Goal: Find specific page/section: Find specific page/section

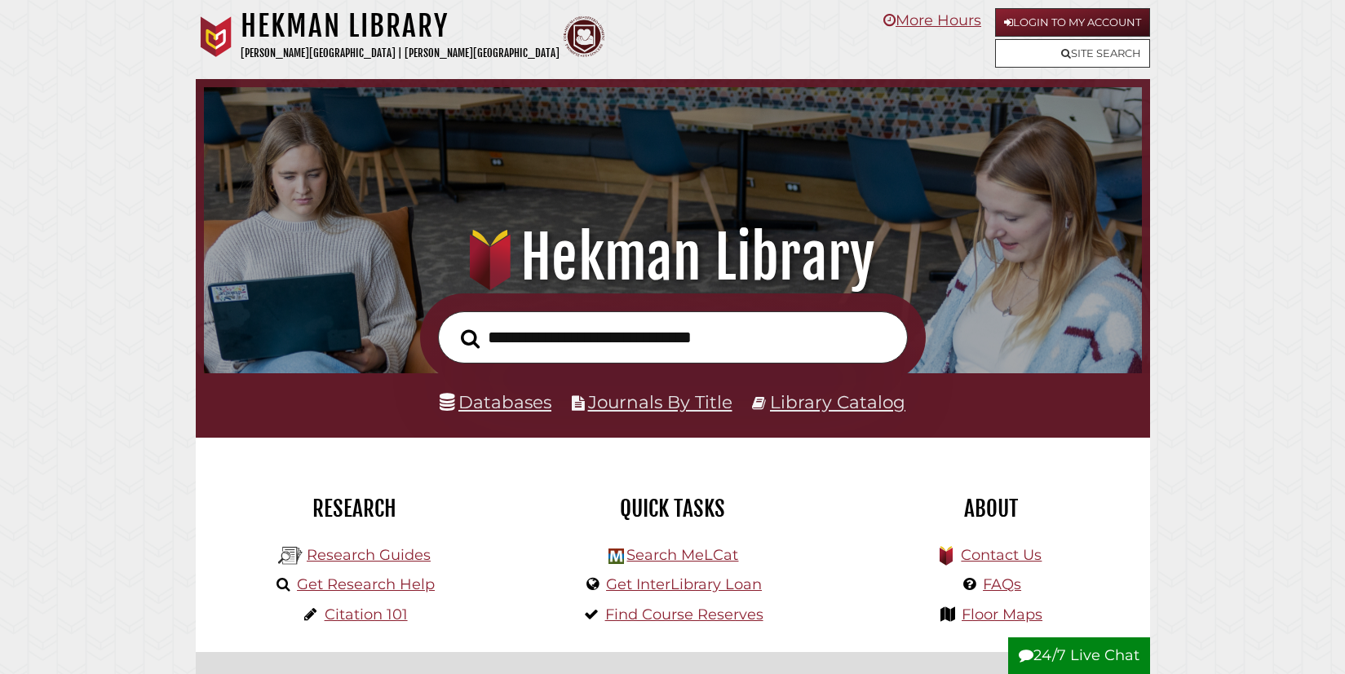
scroll to position [310, 930]
click at [597, 342] on input "text" at bounding box center [673, 338] width 470 height 53
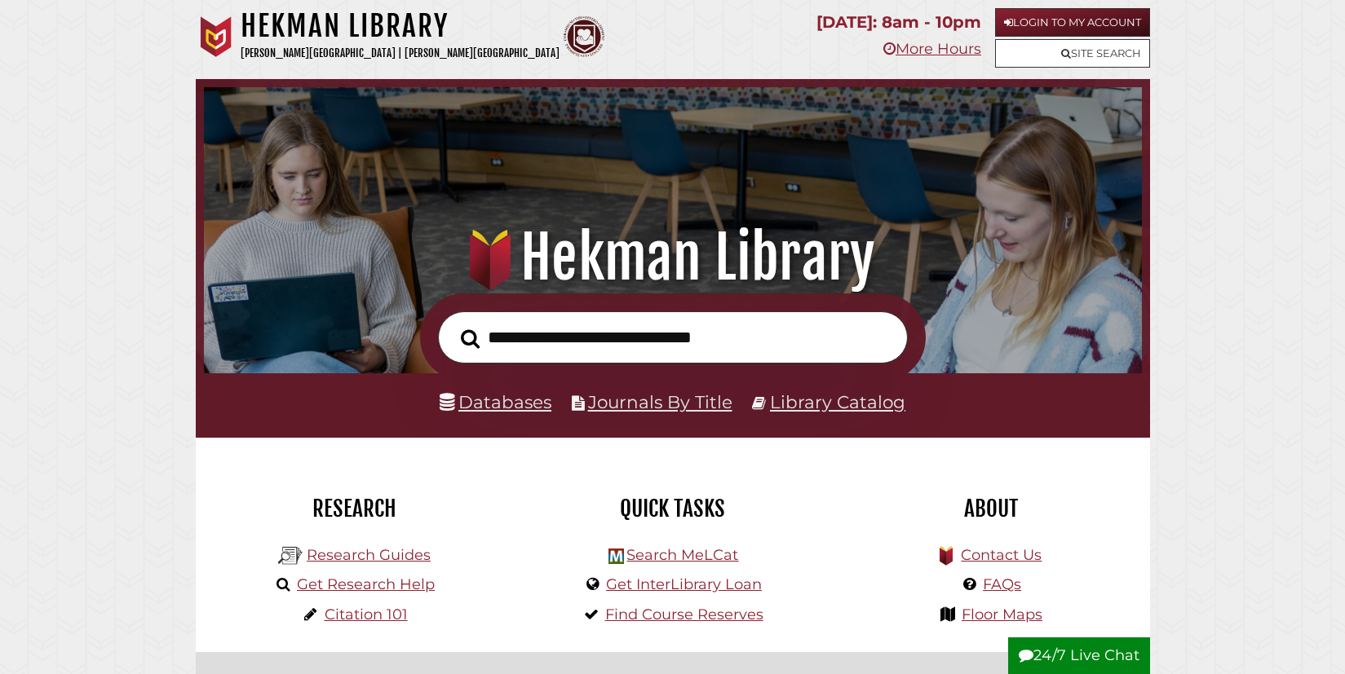
click at [597, 342] on input "text" at bounding box center [673, 338] width 470 height 53
click at [502, 401] on link "Databases" at bounding box center [496, 401] width 112 height 21
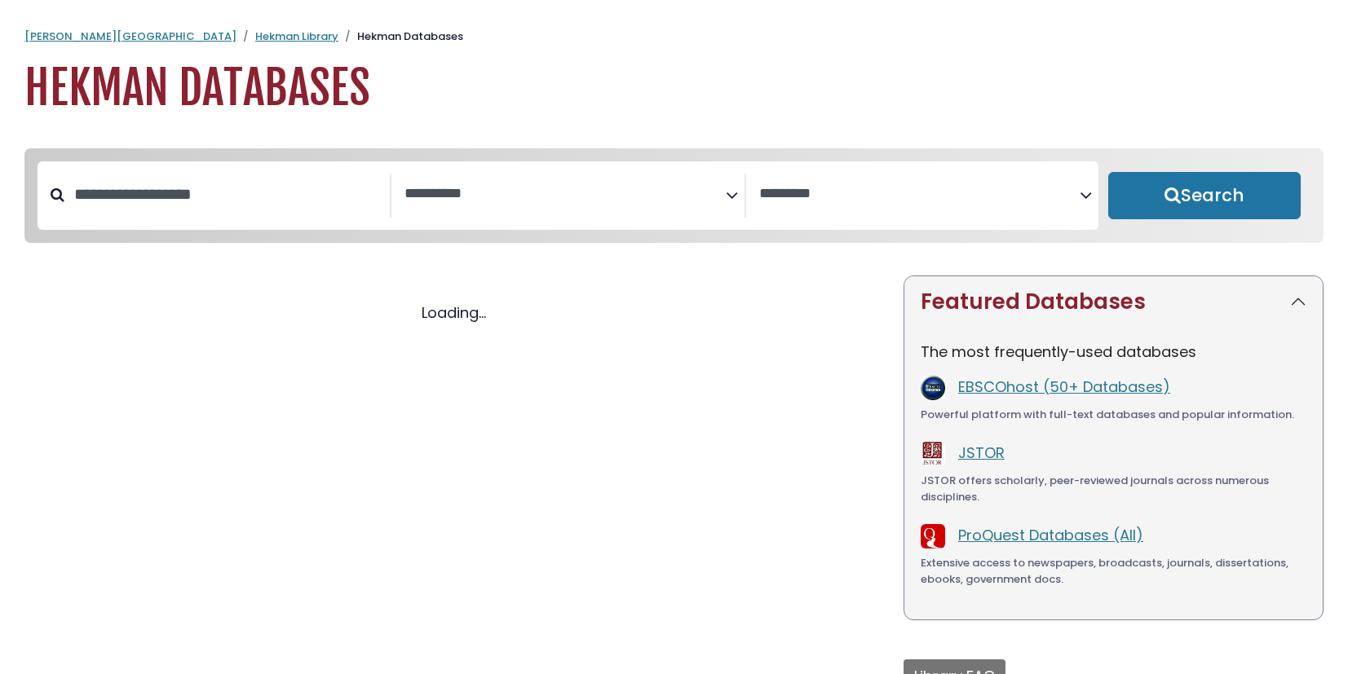
select select "Database Subject Filter"
select select "Database Vendors Filter"
select select "Database Subject Filter"
select select "Database Vendors Filter"
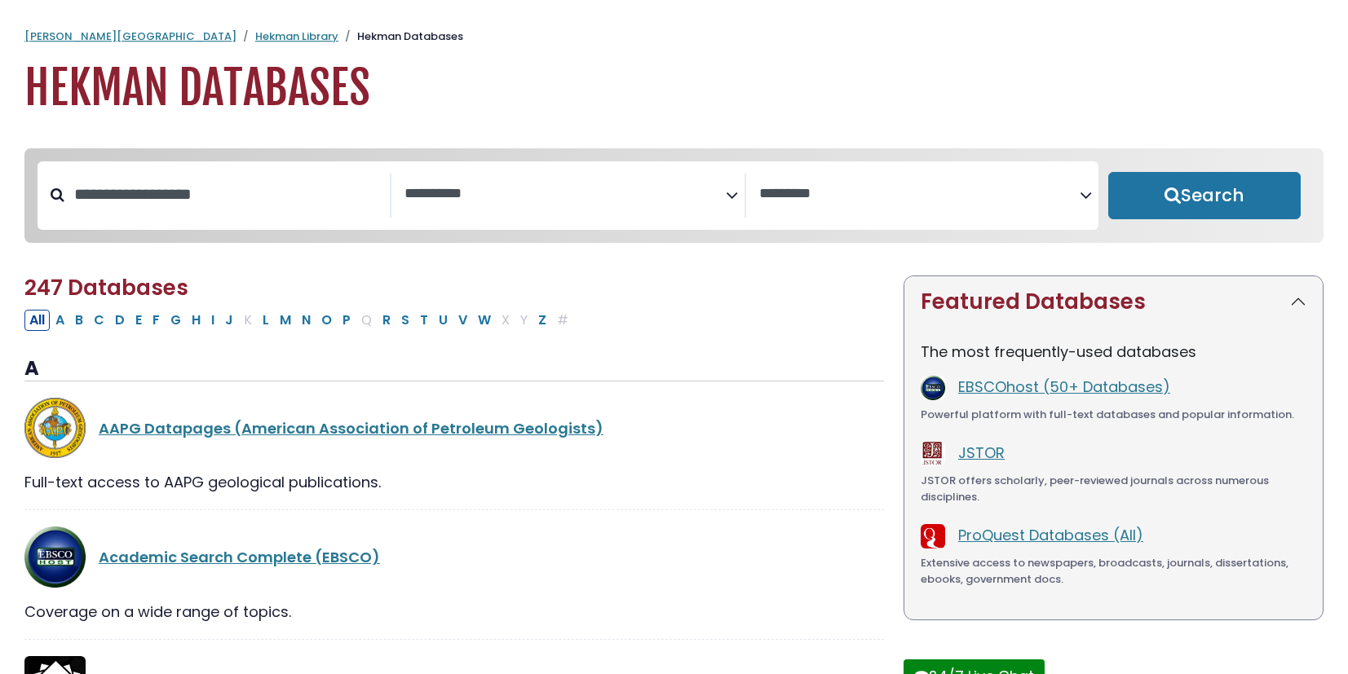
scroll to position [64, 0]
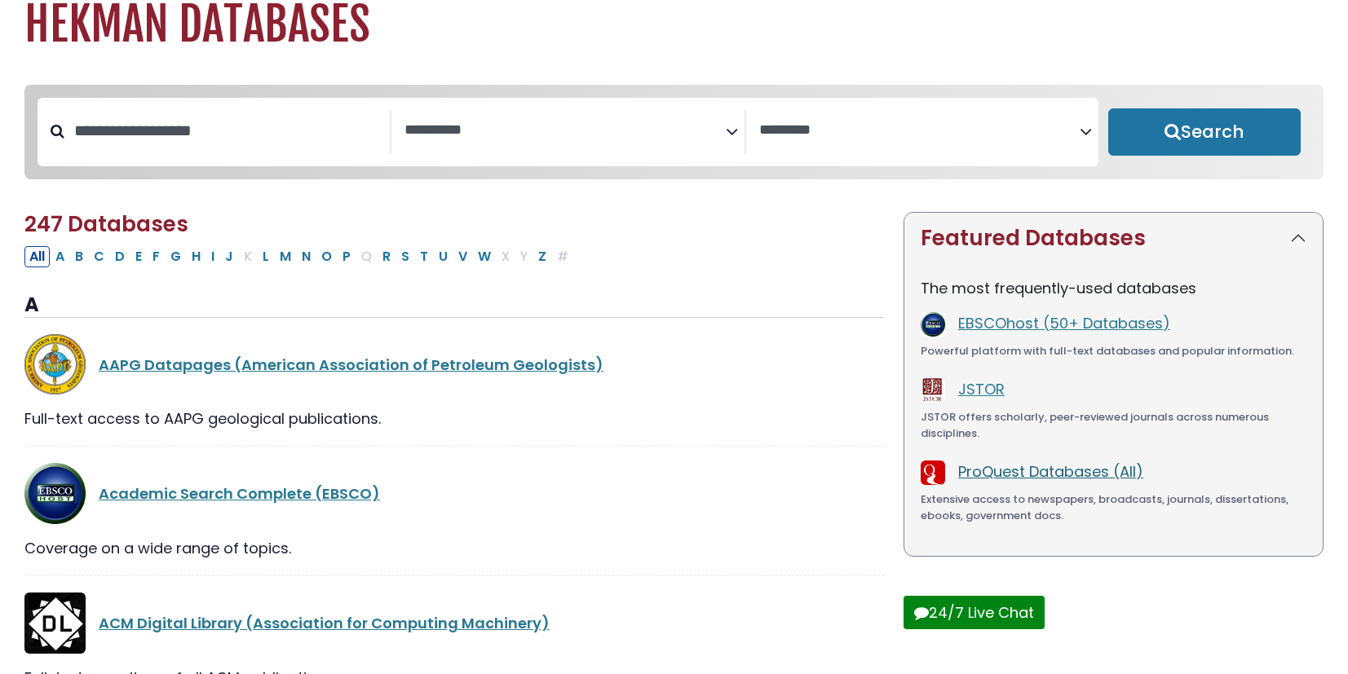
click at [988, 482] on link "ProQuest Databases (All)" at bounding box center [1050, 472] width 185 height 20
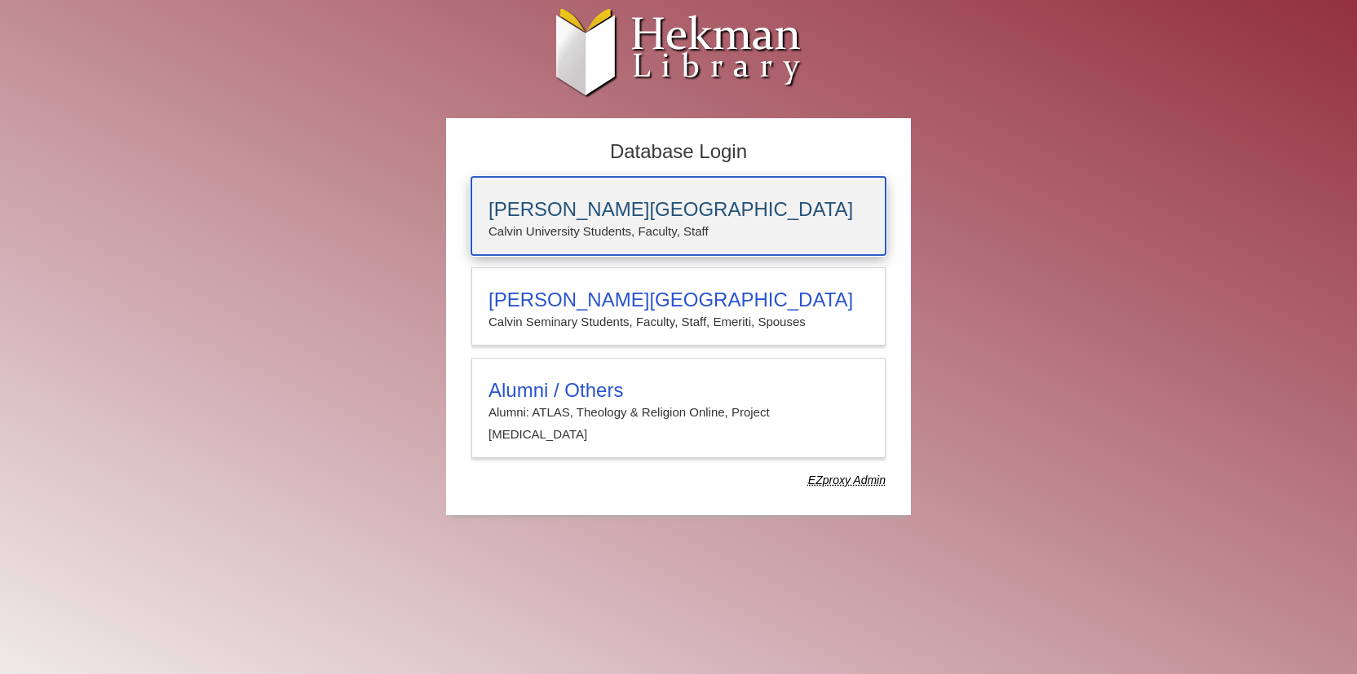
click at [577, 204] on h3 "Calvin University" at bounding box center [678, 209] width 380 height 23
